Goal: Task Accomplishment & Management: Complete application form

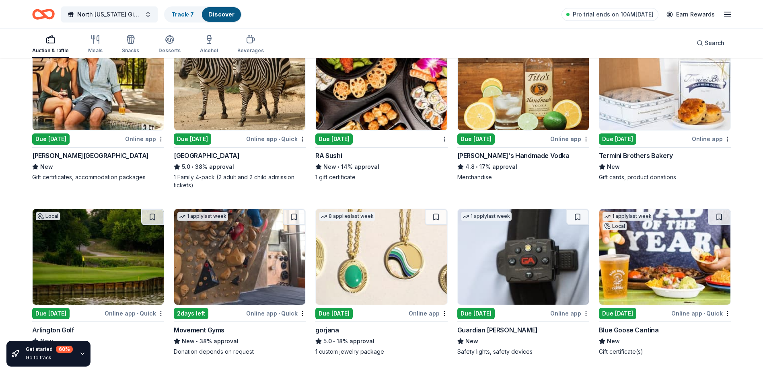
scroll to position [1298, 0]
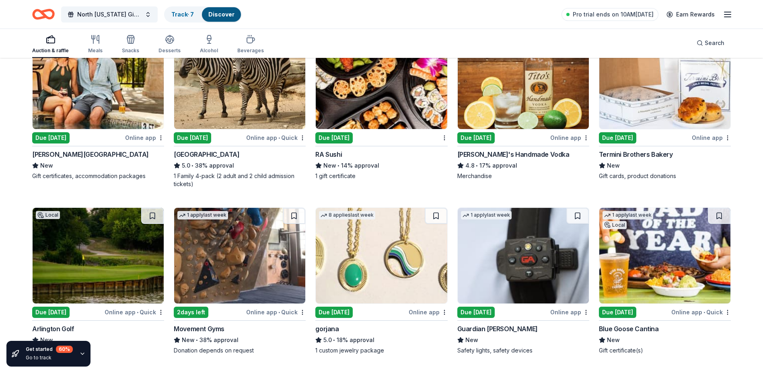
click at [526, 81] on img at bounding box center [523, 81] width 131 height 96
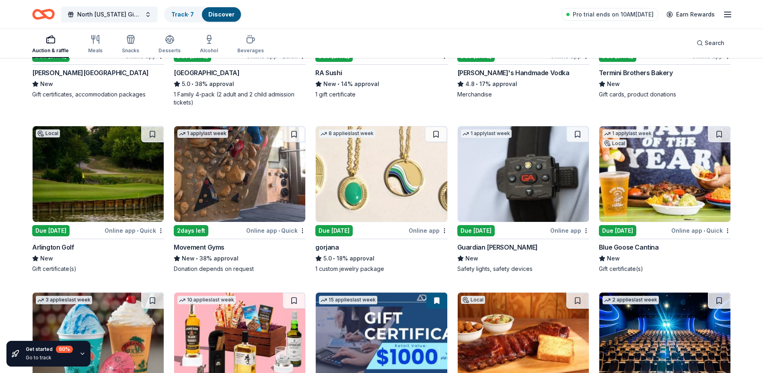
scroll to position [1459, 0]
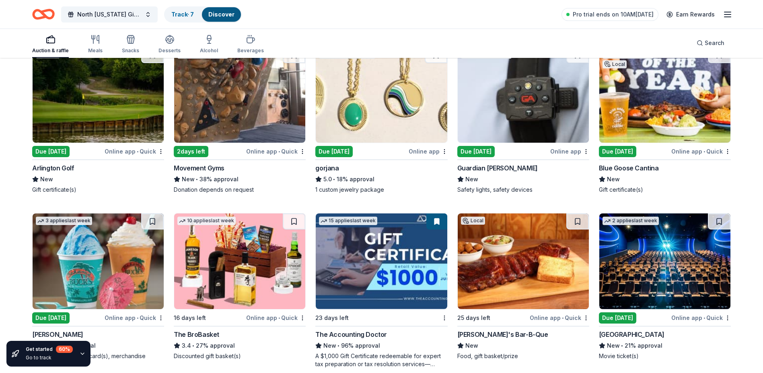
click at [217, 101] on img at bounding box center [239, 95] width 131 height 96
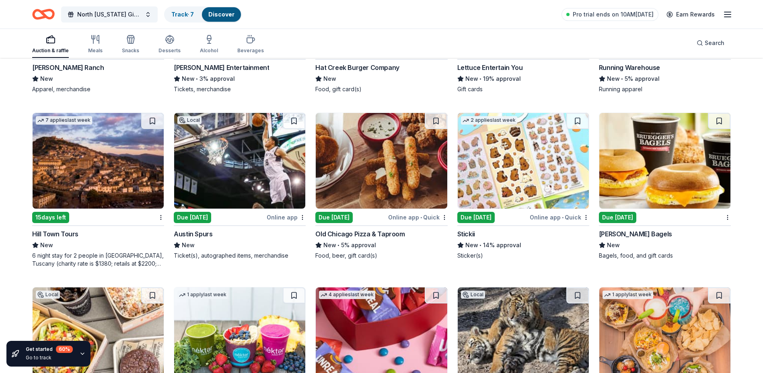
scroll to position [2692, 0]
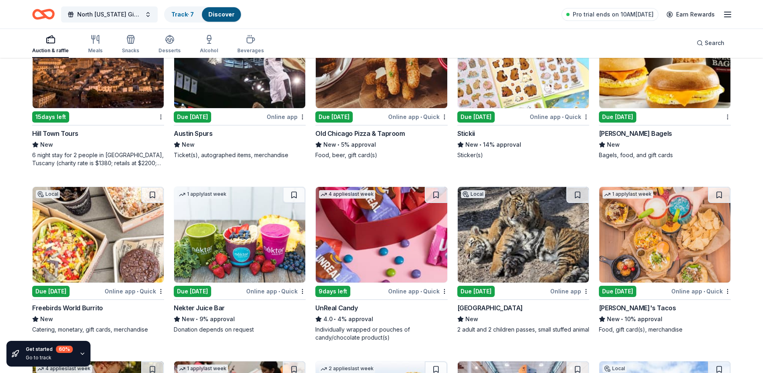
click at [392, 255] on img at bounding box center [381, 235] width 131 height 96
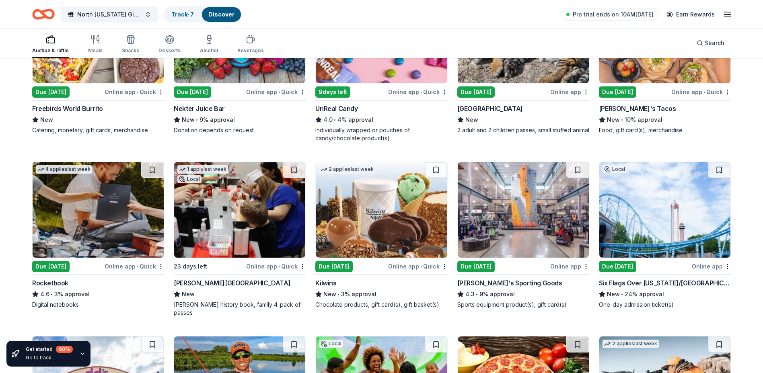
click at [677, 194] on img at bounding box center [665, 210] width 131 height 96
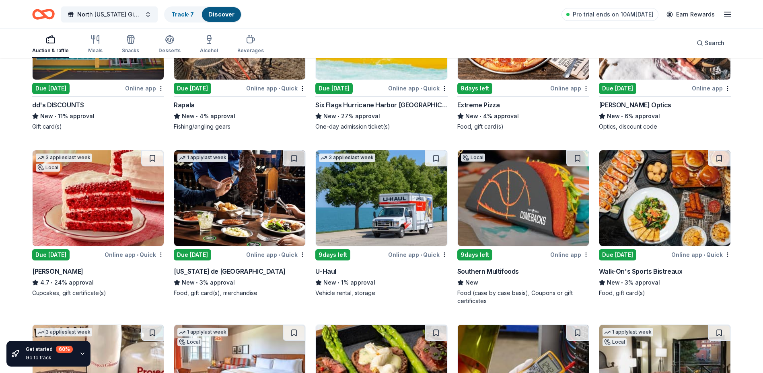
scroll to position [3253, 0]
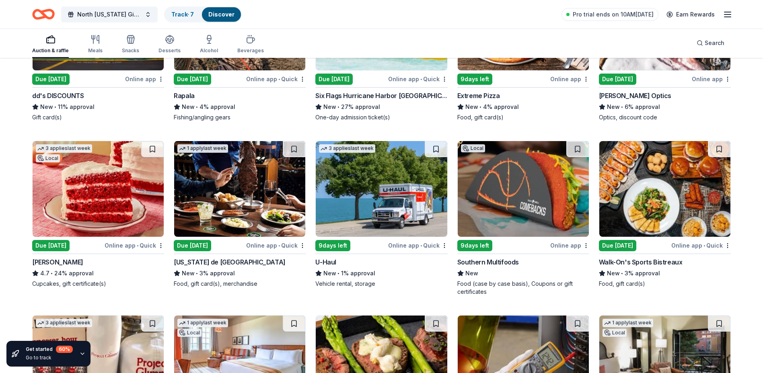
click at [217, 167] on img at bounding box center [239, 189] width 131 height 96
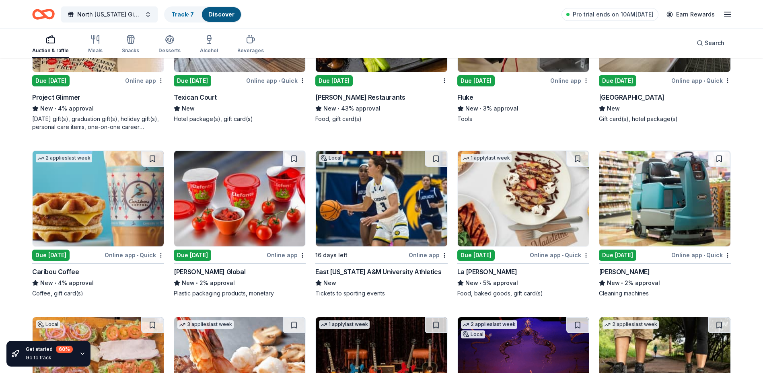
scroll to position [3736, 0]
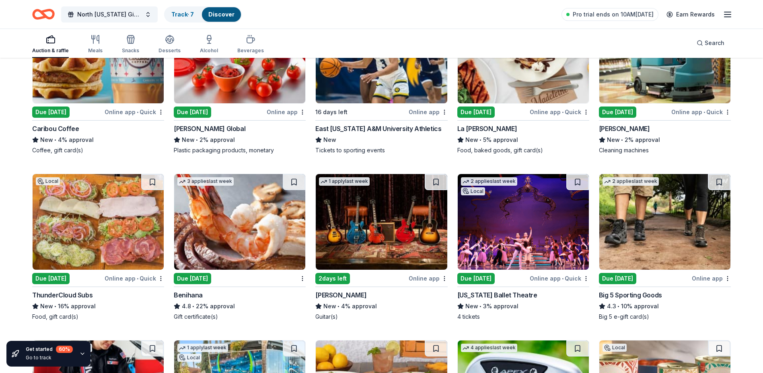
click at [257, 223] on img at bounding box center [239, 222] width 131 height 96
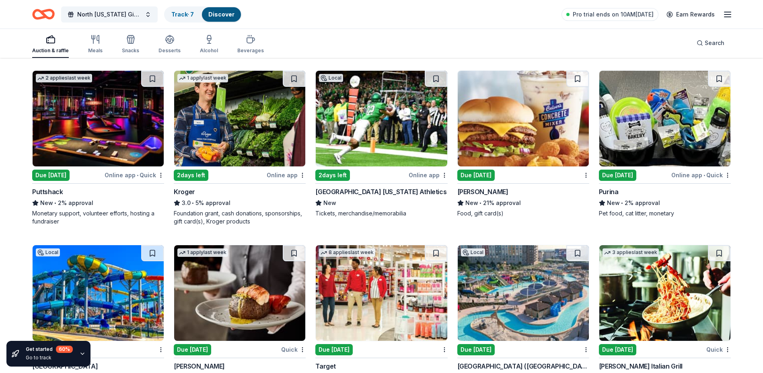
scroll to position [4256, 0]
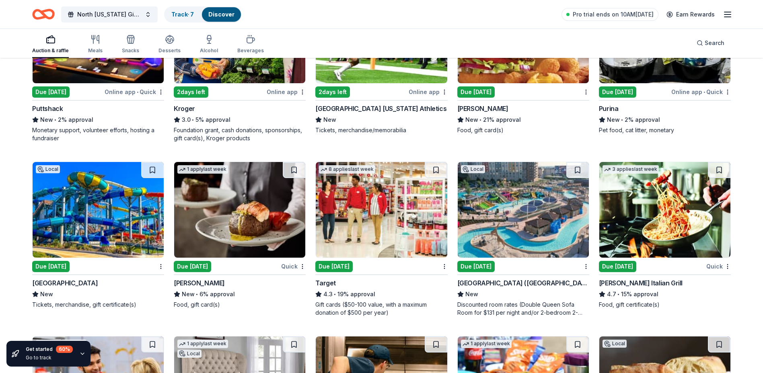
click at [529, 198] on img at bounding box center [523, 210] width 131 height 96
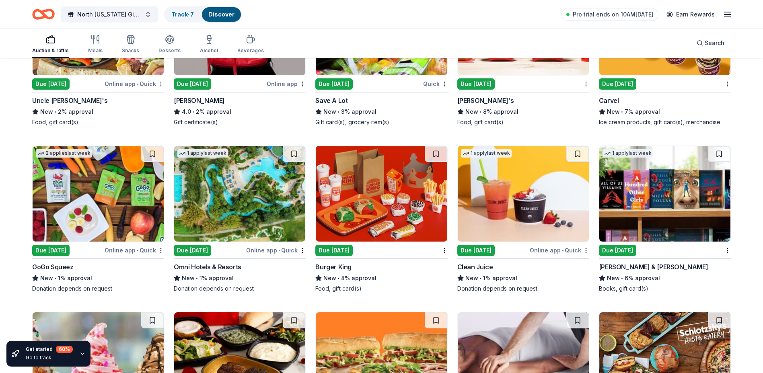
scroll to position [5457, 0]
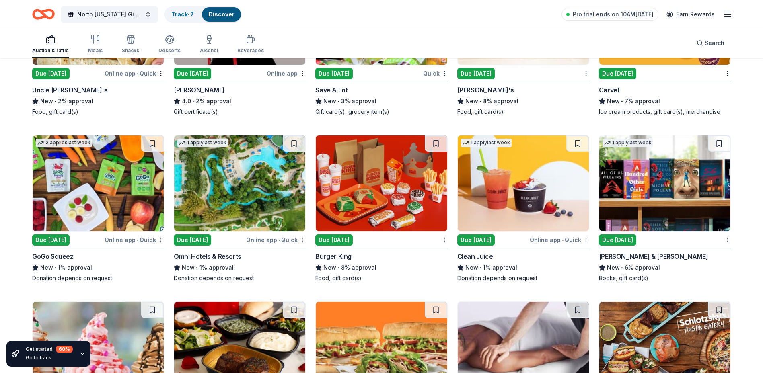
click at [239, 168] on img at bounding box center [239, 184] width 131 height 96
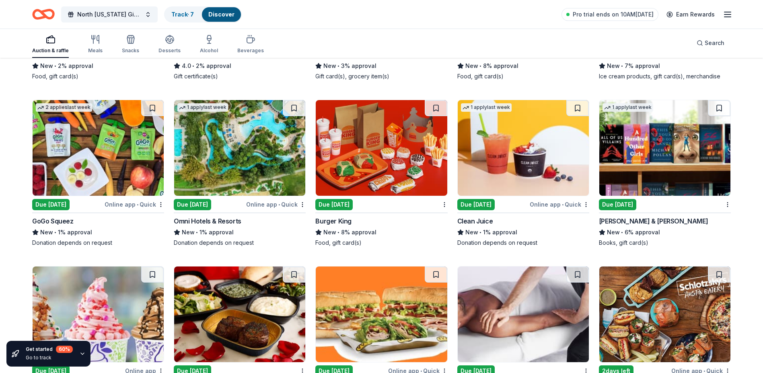
scroll to position [5589, 0]
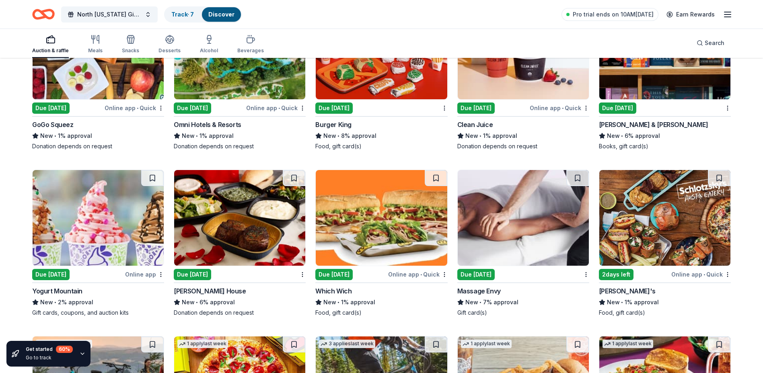
click at [551, 210] on img at bounding box center [523, 218] width 131 height 96
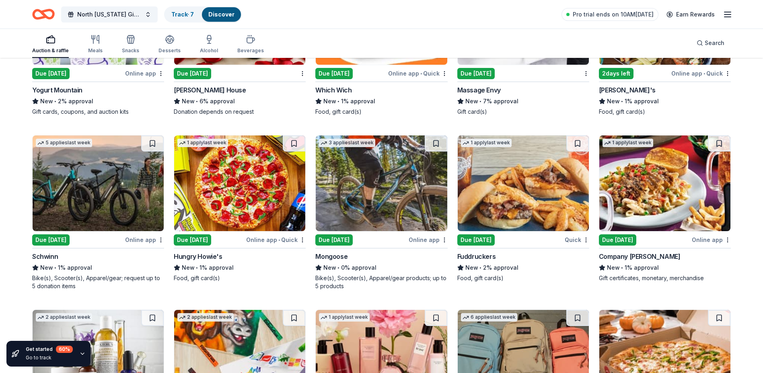
scroll to position [5831, 0]
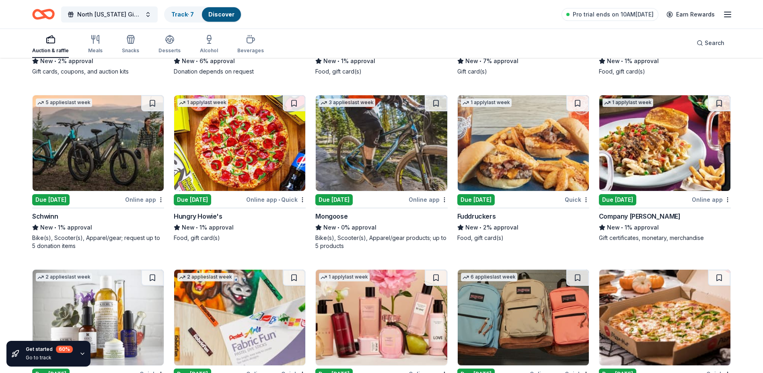
click at [366, 143] on img at bounding box center [381, 143] width 131 height 96
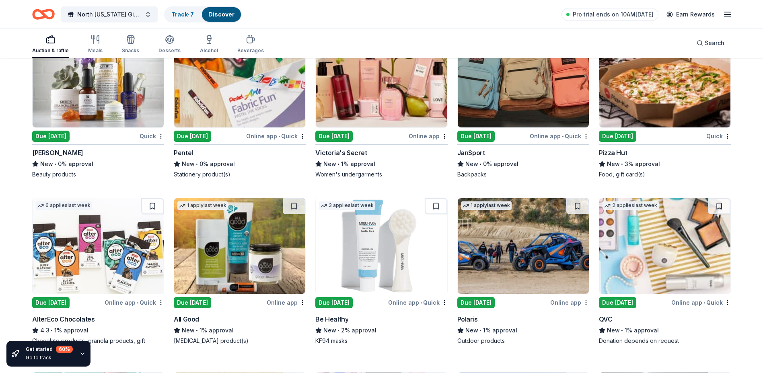
scroll to position [6132, 0]
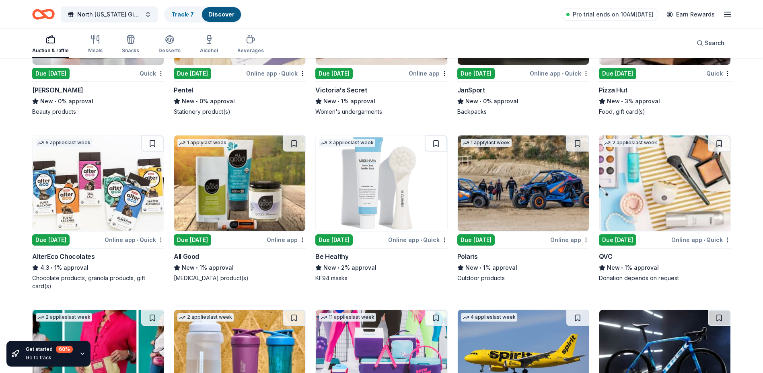
click at [654, 174] on img at bounding box center [665, 184] width 131 height 96
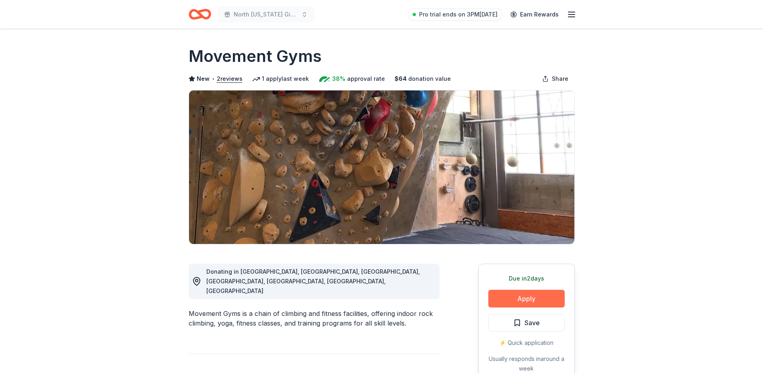
click at [532, 300] on button "Apply" at bounding box center [527, 299] width 76 height 18
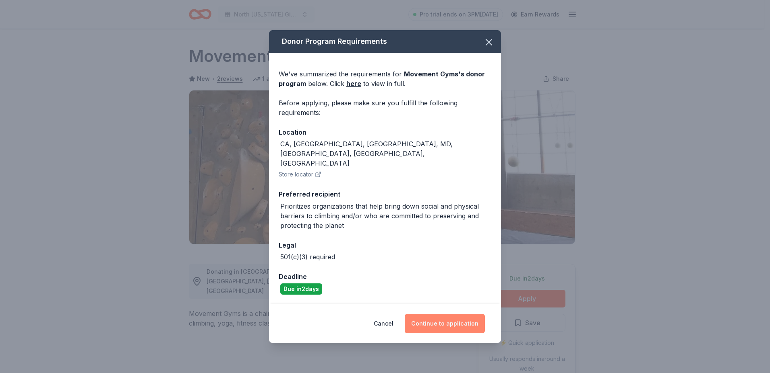
click at [444, 321] on button "Continue to application" at bounding box center [444, 323] width 80 height 19
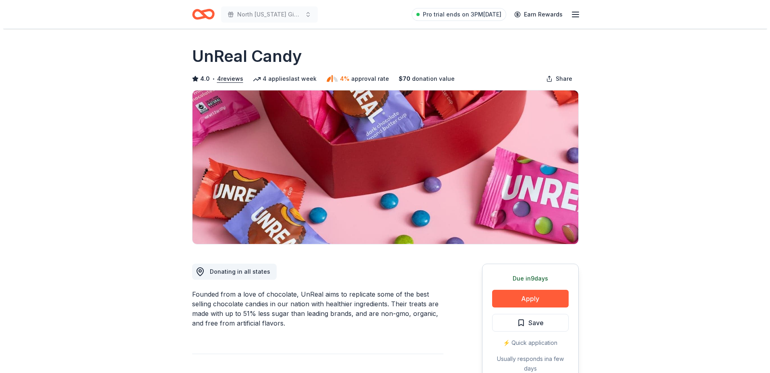
scroll to position [201, 0]
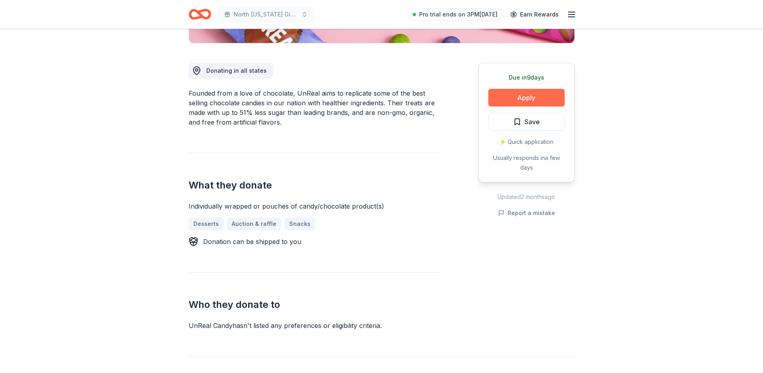
click at [527, 97] on button "Apply" at bounding box center [527, 98] width 76 height 18
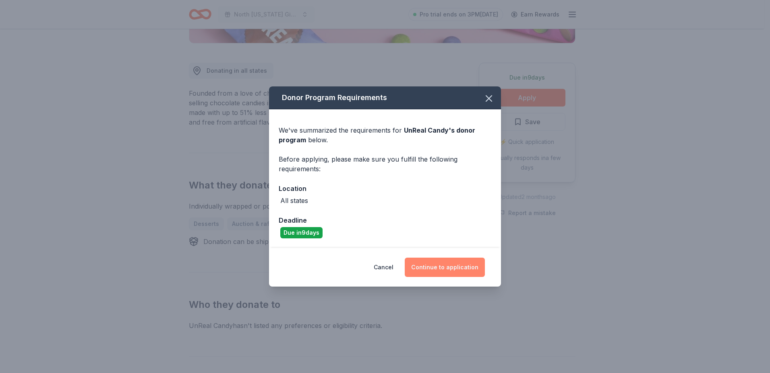
click at [442, 264] on button "Continue to application" at bounding box center [444, 267] width 80 height 19
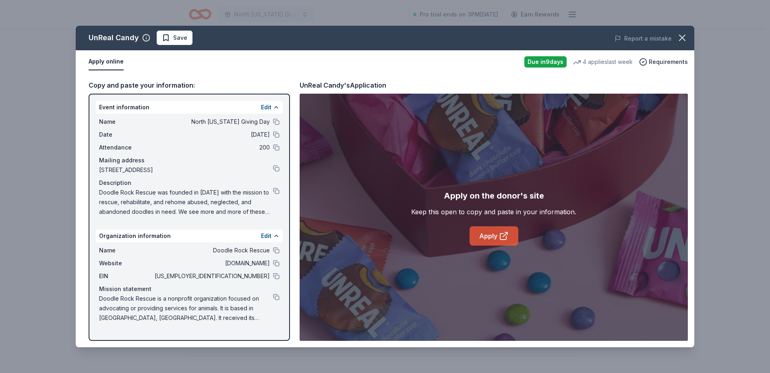
click at [489, 235] on link "Apply" at bounding box center [493, 236] width 49 height 19
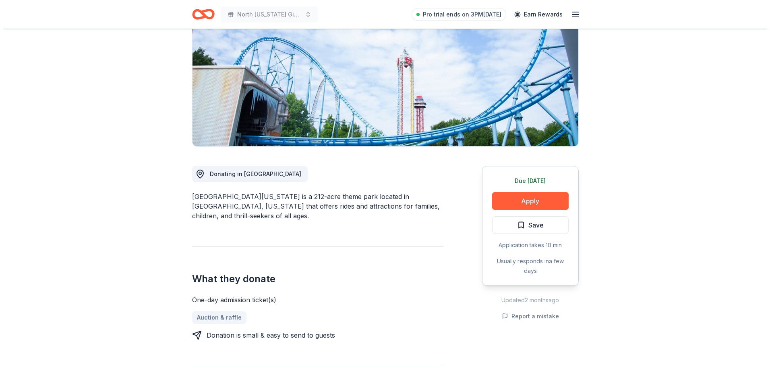
scroll to position [121, 0]
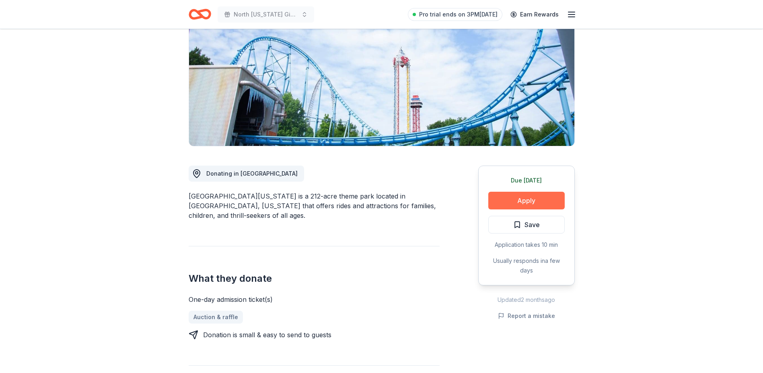
click at [528, 200] on button "Apply" at bounding box center [527, 201] width 76 height 18
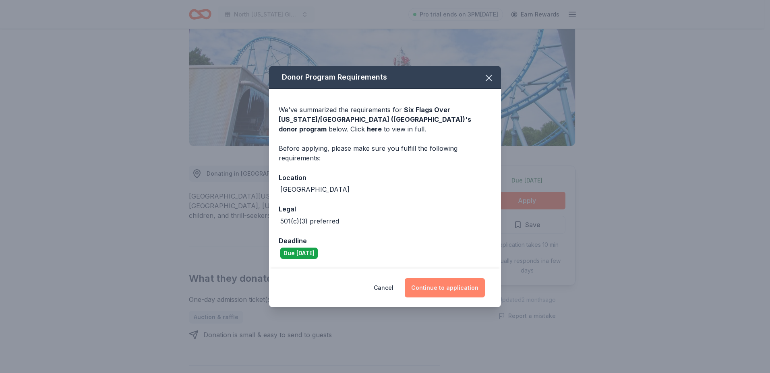
click at [456, 289] on button "Continue to application" at bounding box center [444, 288] width 80 height 19
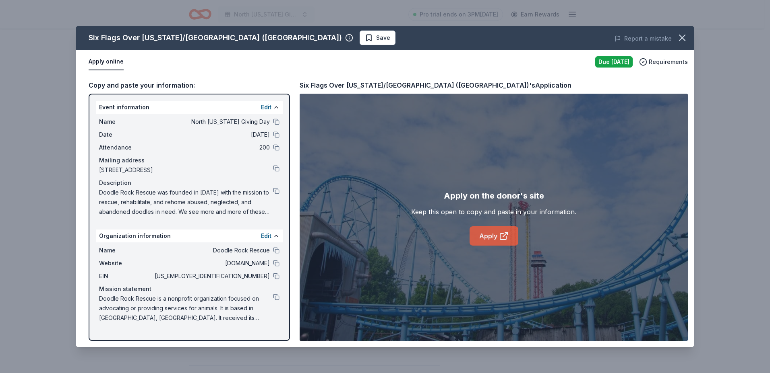
click at [493, 235] on link "Apply" at bounding box center [493, 236] width 49 height 19
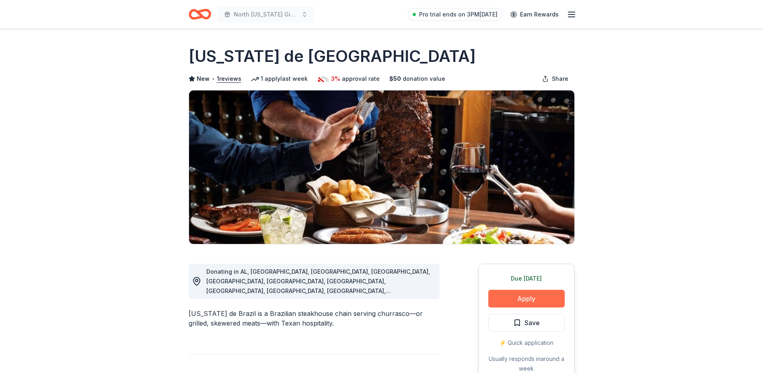
click at [531, 297] on button "Apply" at bounding box center [527, 299] width 76 height 18
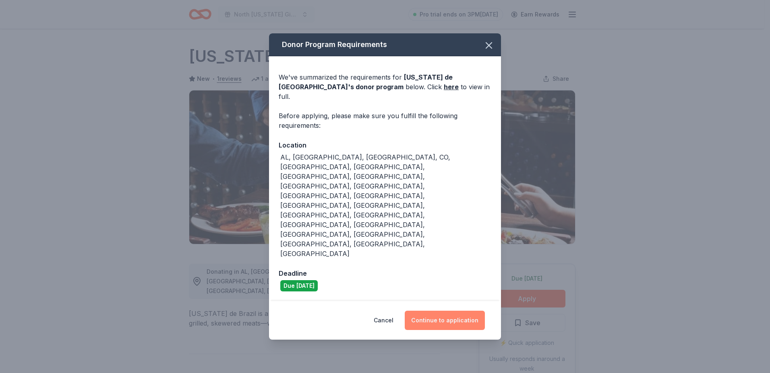
click at [441, 311] on button "Continue to application" at bounding box center [444, 320] width 80 height 19
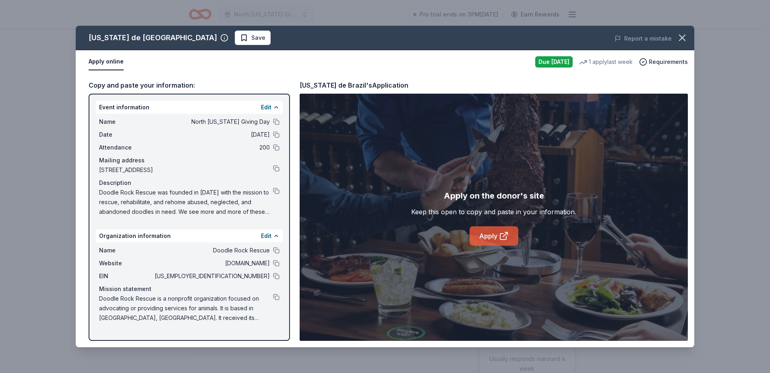
click at [499, 237] on icon at bounding box center [504, 236] width 10 height 10
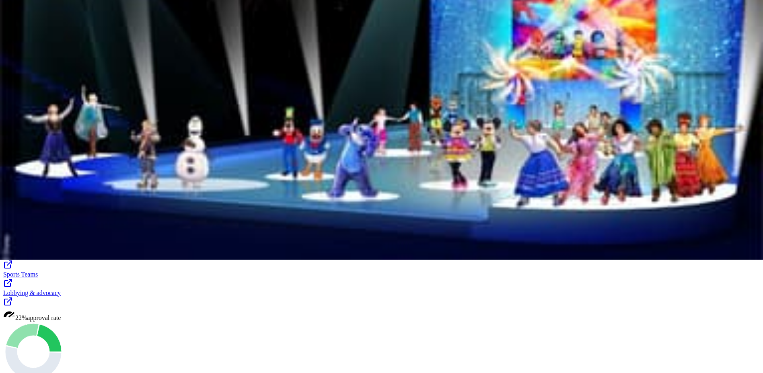
scroll to position [121, 0]
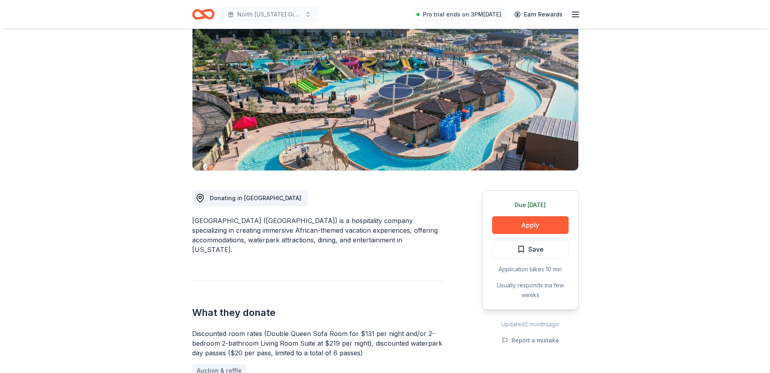
scroll to position [80, 0]
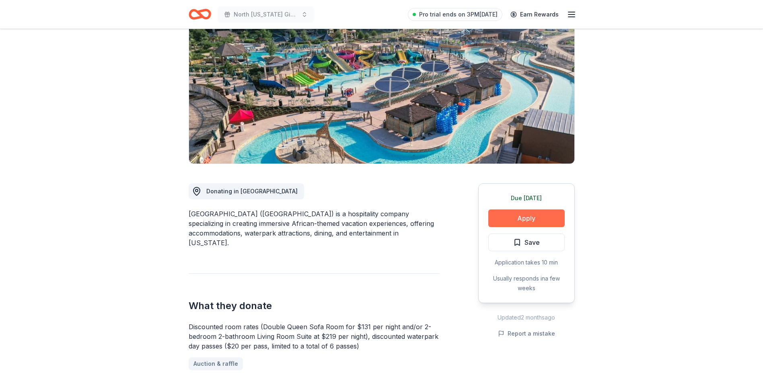
click at [547, 216] on button "Apply" at bounding box center [527, 219] width 76 height 18
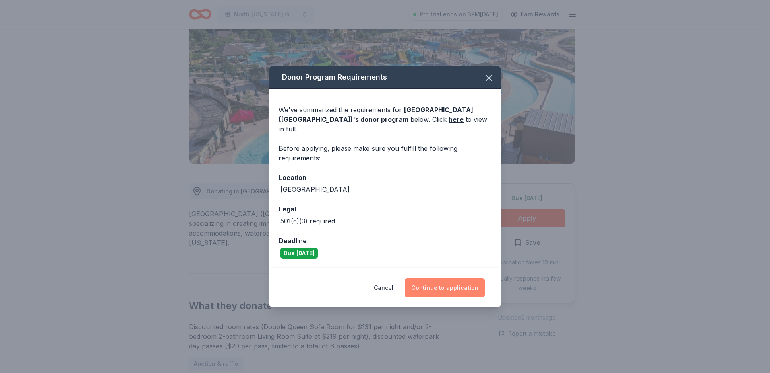
click at [450, 280] on button "Continue to application" at bounding box center [444, 288] width 80 height 19
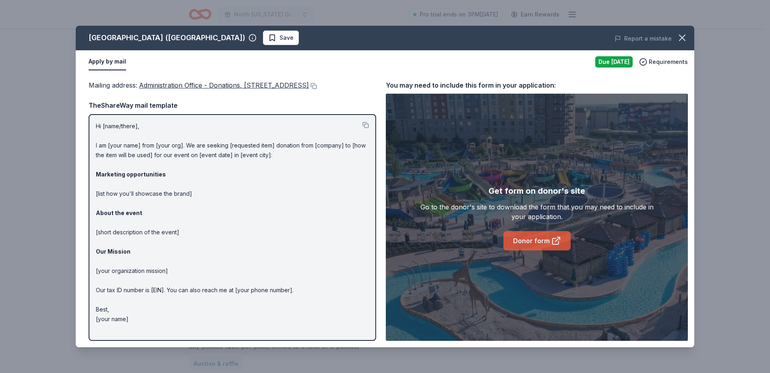
click at [545, 240] on link "Donor form" at bounding box center [536, 240] width 67 height 19
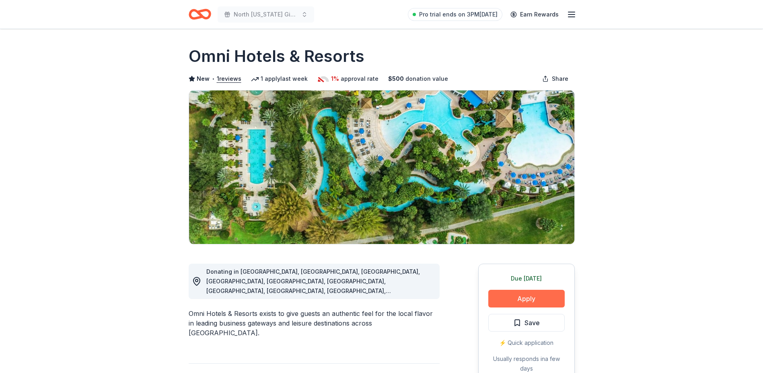
click at [532, 300] on button "Apply" at bounding box center [527, 299] width 76 height 18
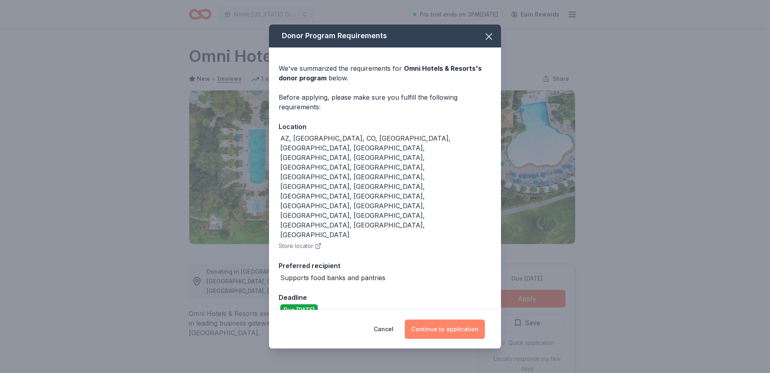
click at [448, 320] on button "Continue to application" at bounding box center [444, 329] width 80 height 19
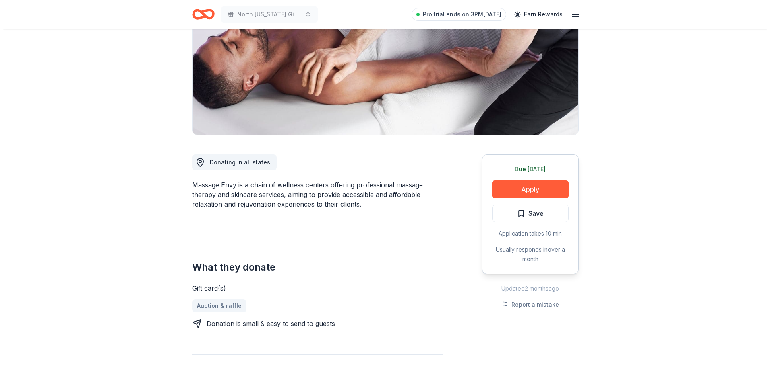
scroll to position [121, 0]
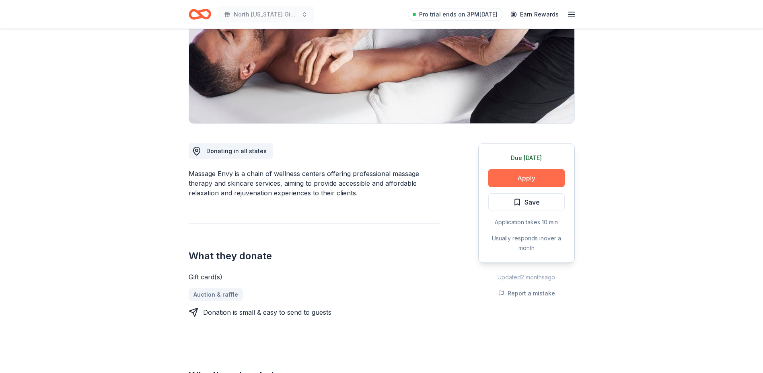
click at [523, 181] on button "Apply" at bounding box center [527, 178] width 76 height 18
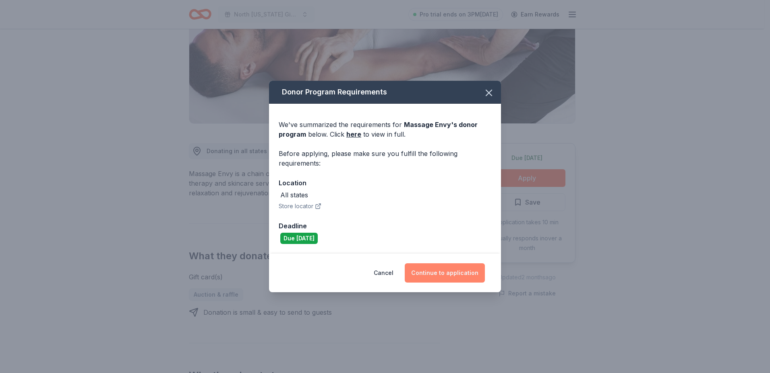
click at [436, 272] on button "Continue to application" at bounding box center [444, 273] width 80 height 19
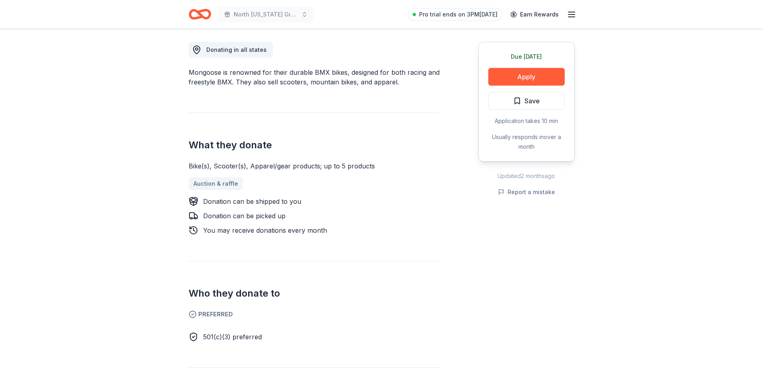
scroll to position [282, 0]
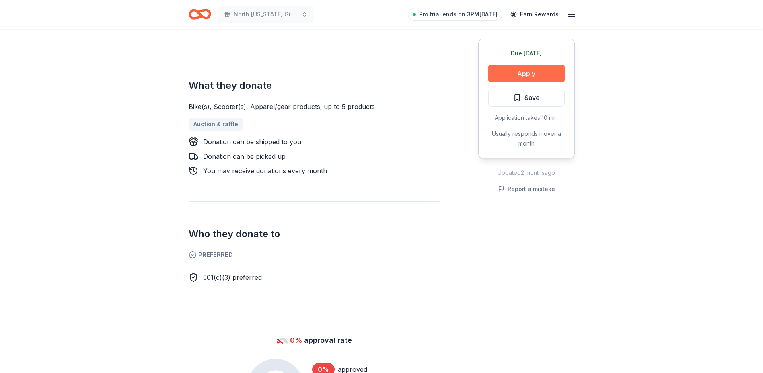
click at [522, 70] on button "Apply" at bounding box center [527, 74] width 76 height 18
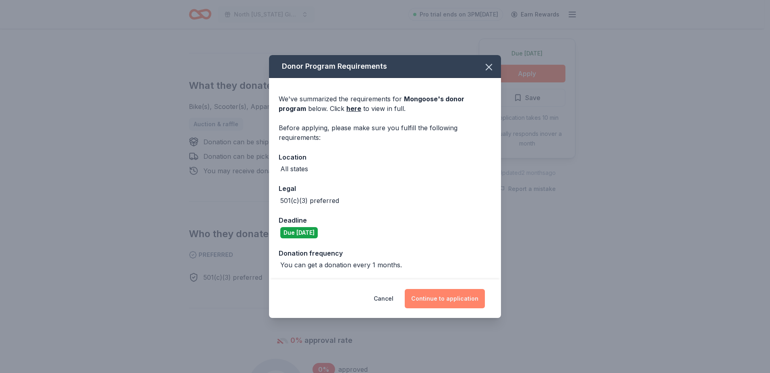
click at [444, 297] on button "Continue to application" at bounding box center [444, 298] width 80 height 19
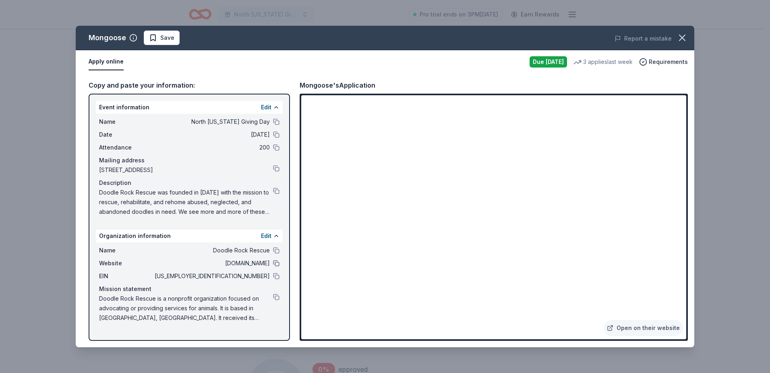
click at [276, 264] on button at bounding box center [276, 263] width 6 height 6
click at [685, 34] on icon "button" at bounding box center [681, 37] width 11 height 11
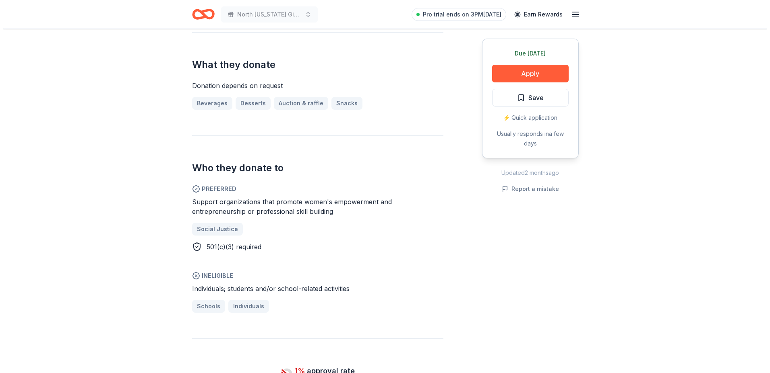
scroll to position [282, 0]
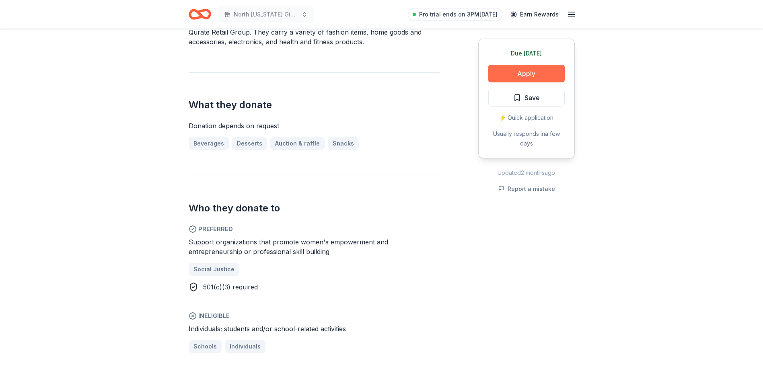
click at [527, 66] on button "Apply" at bounding box center [527, 74] width 76 height 18
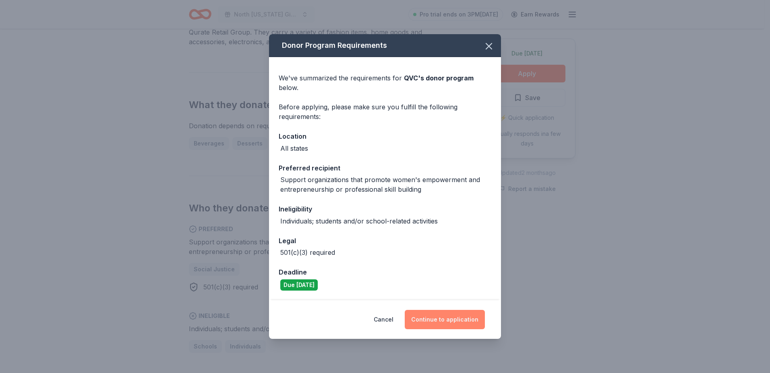
click at [437, 319] on button "Continue to application" at bounding box center [444, 319] width 80 height 19
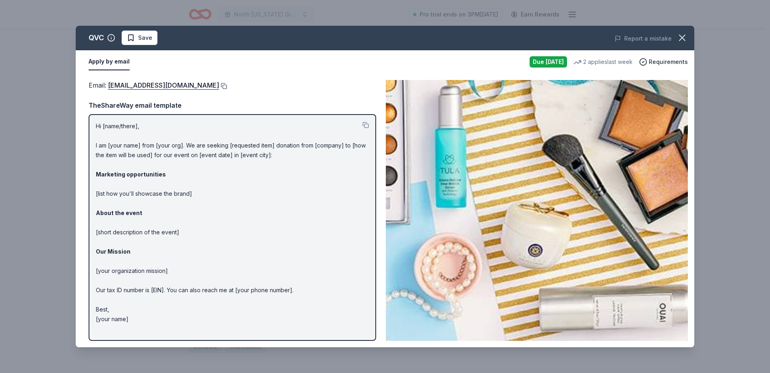
click at [219, 85] on button at bounding box center [223, 86] width 8 height 6
